Goal: Task Accomplishment & Management: Manage account settings

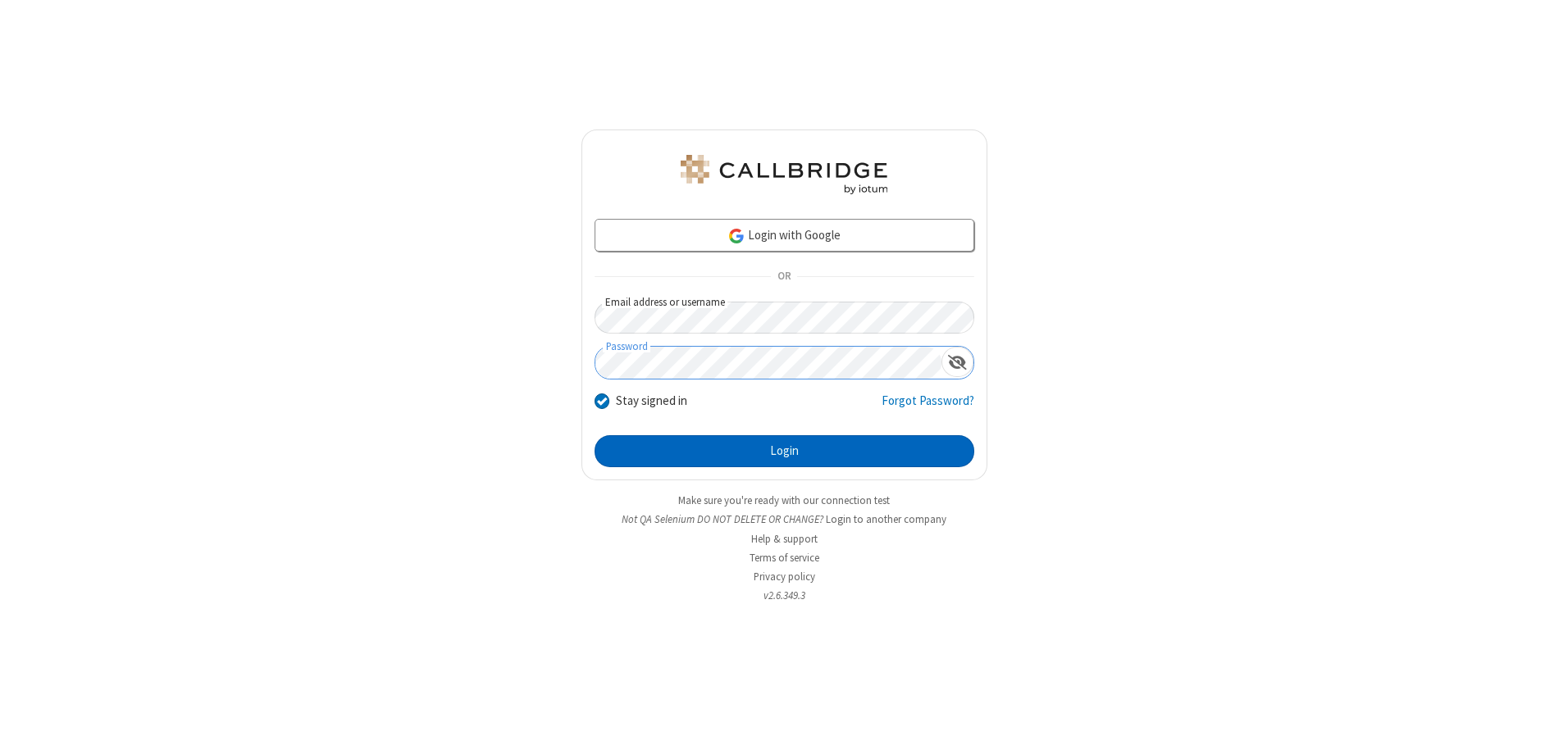
click at [784, 451] on button "Login" at bounding box center [784, 452] width 379 height 33
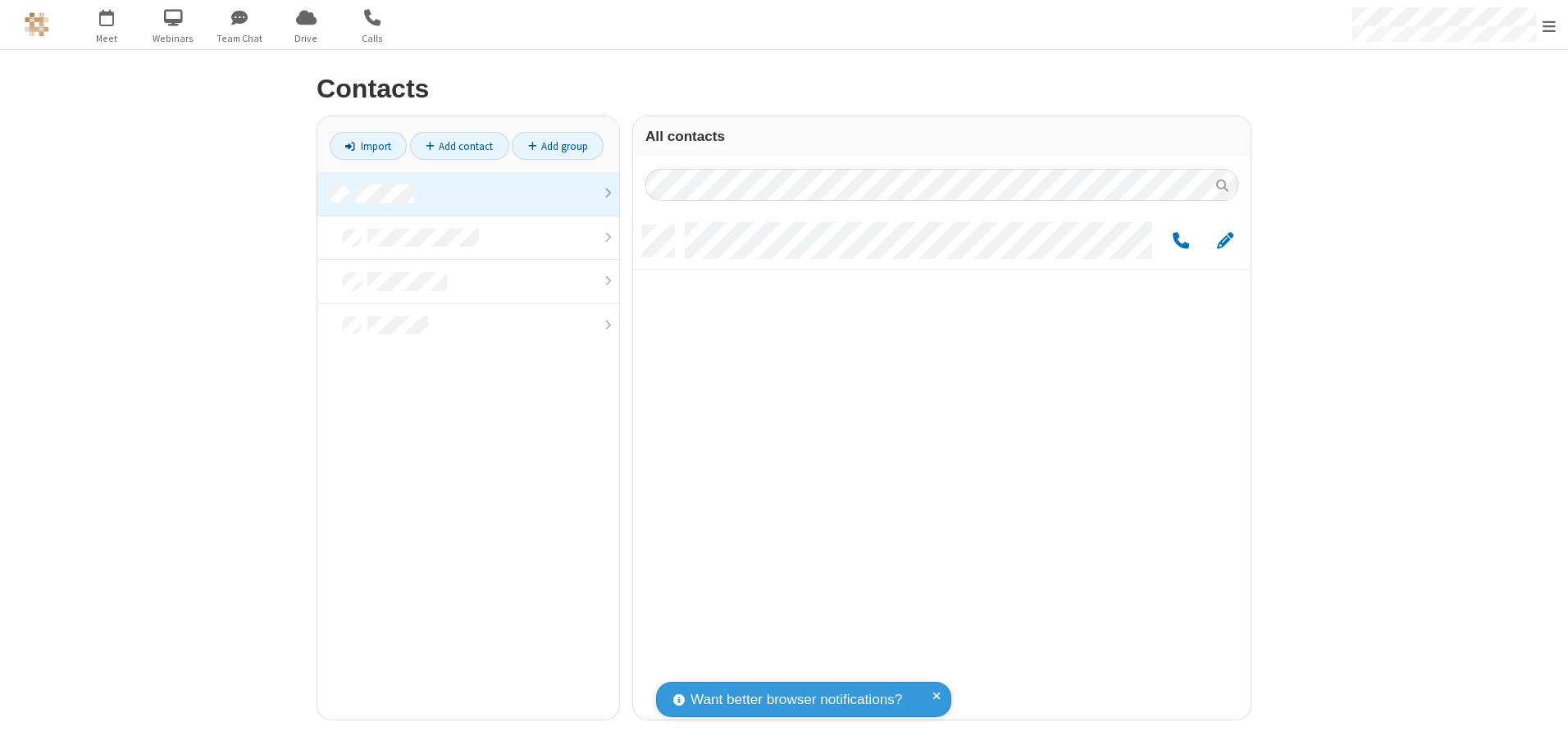
scroll to position [494, 605]
click at [468, 193] on link at bounding box center [468, 194] width 302 height 44
click at [1225, 240] on span "Edit" at bounding box center [1225, 241] width 16 height 20
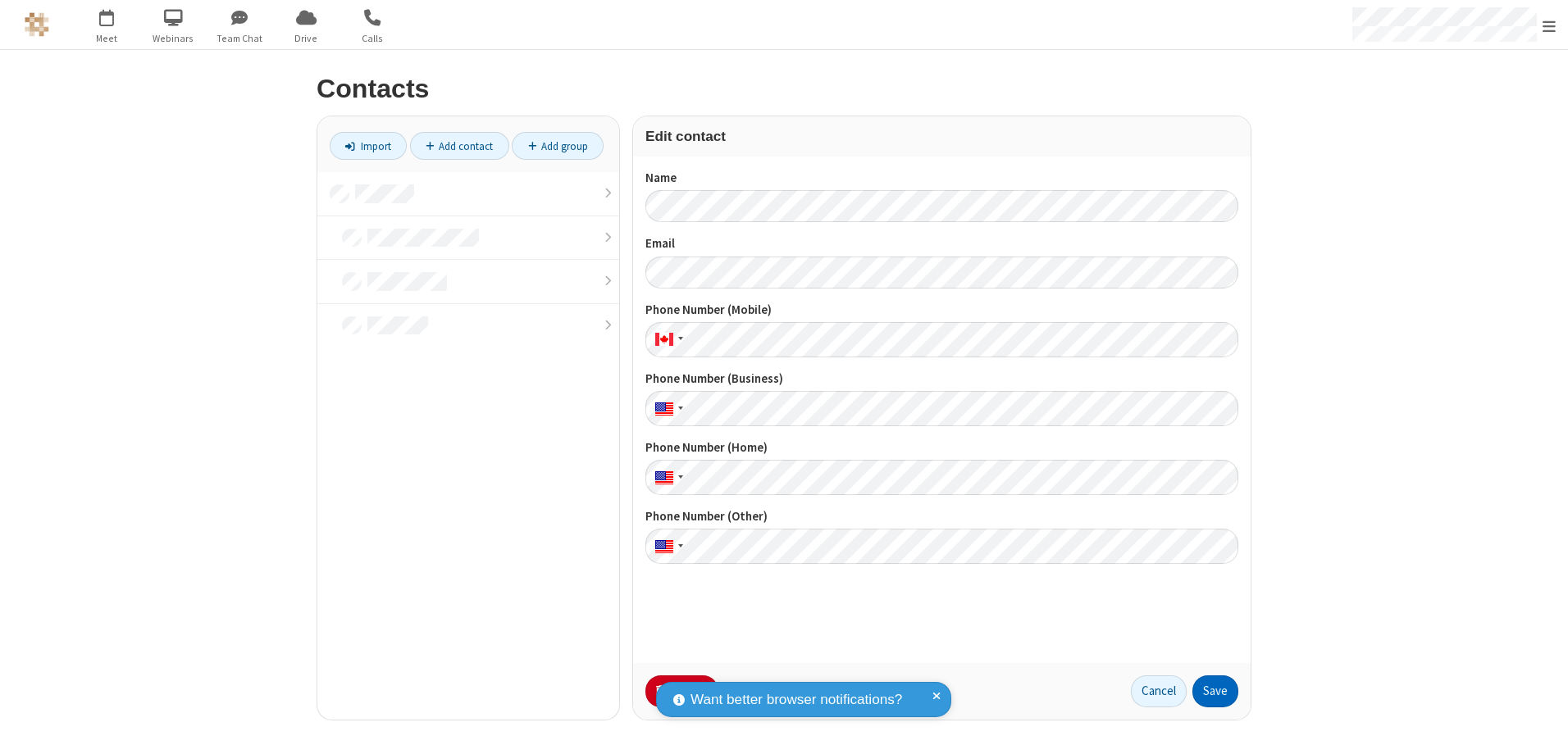
click at [1216, 691] on button "Save" at bounding box center [1216, 692] width 46 height 33
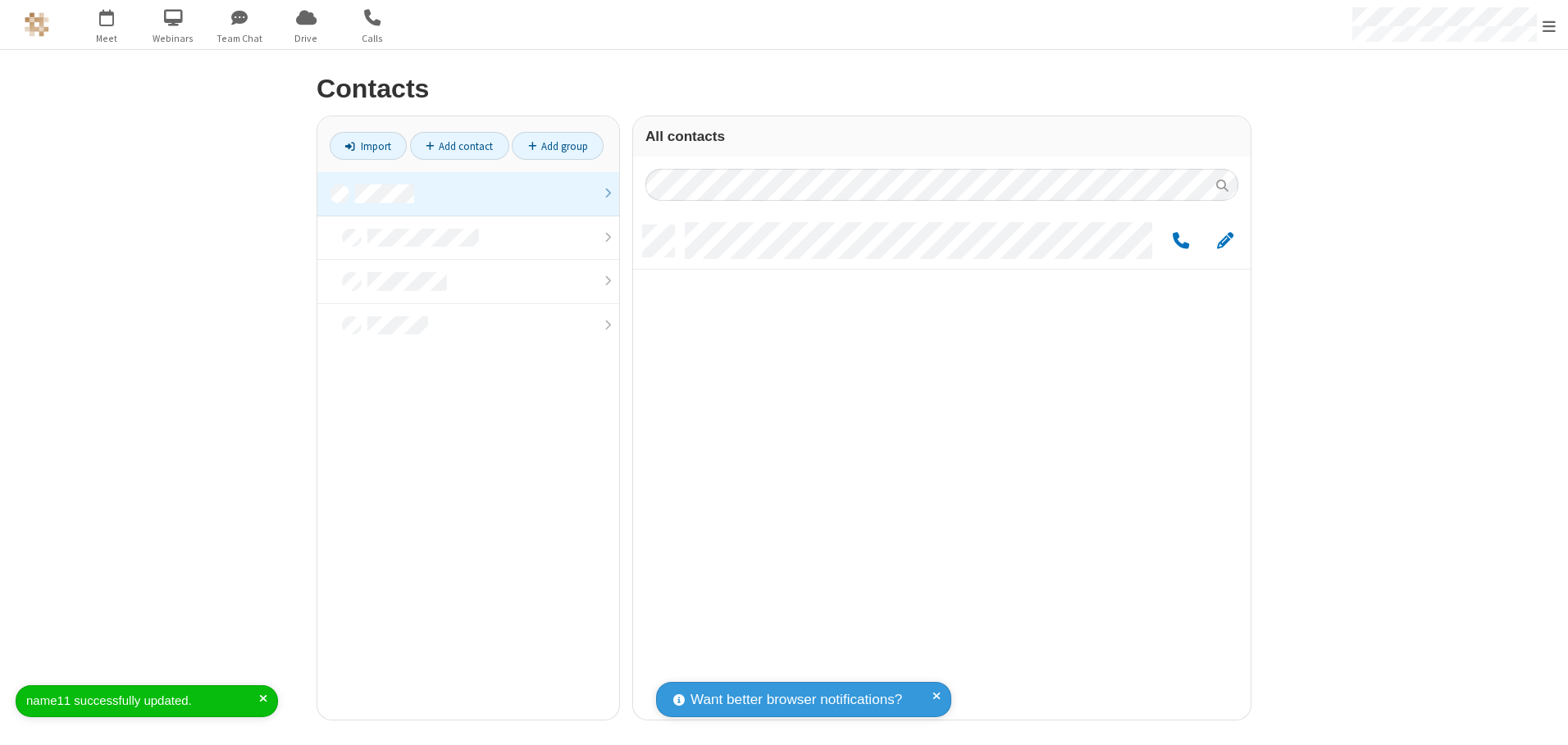
scroll to position [494, 605]
